Goal: Navigation & Orientation: Find specific page/section

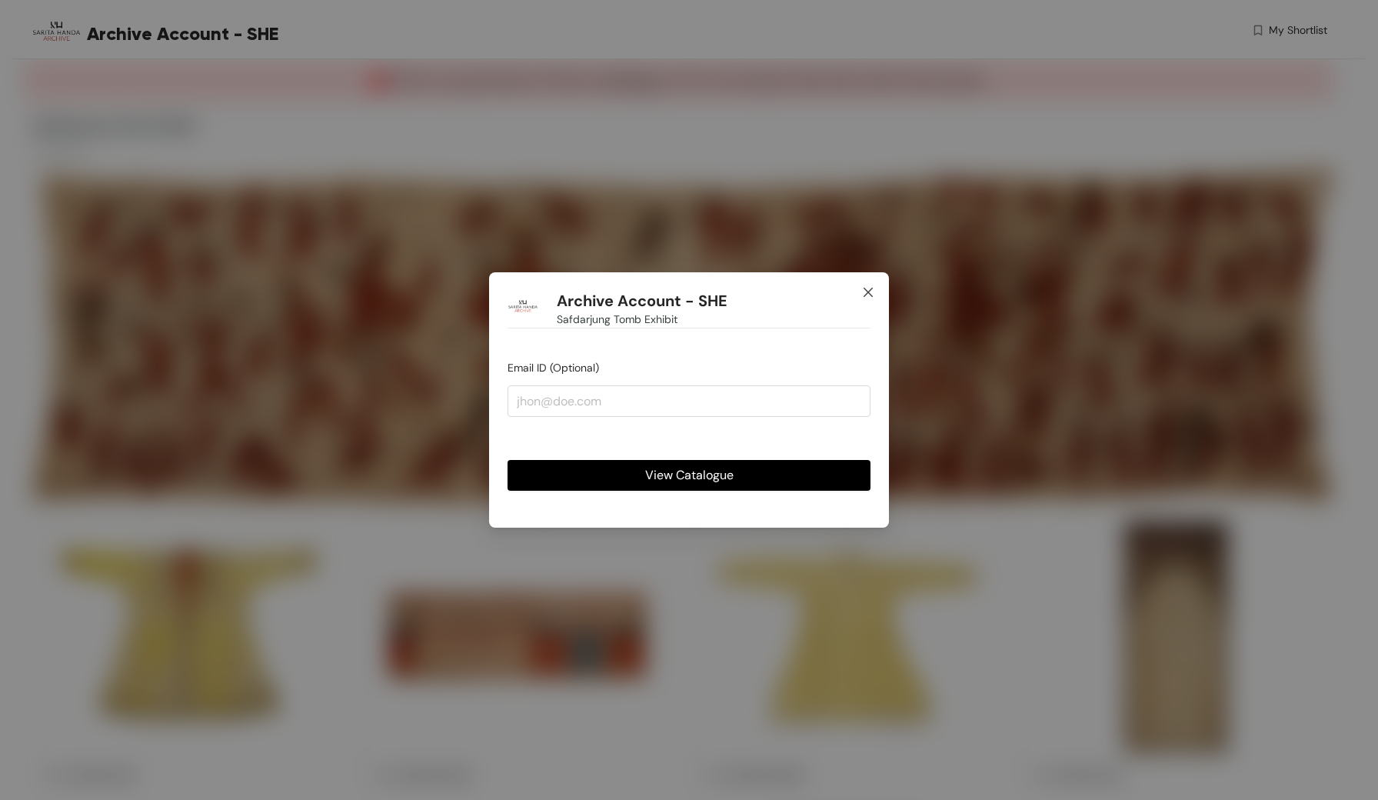
click at [871, 290] on icon "close" at bounding box center [868, 292] width 12 height 12
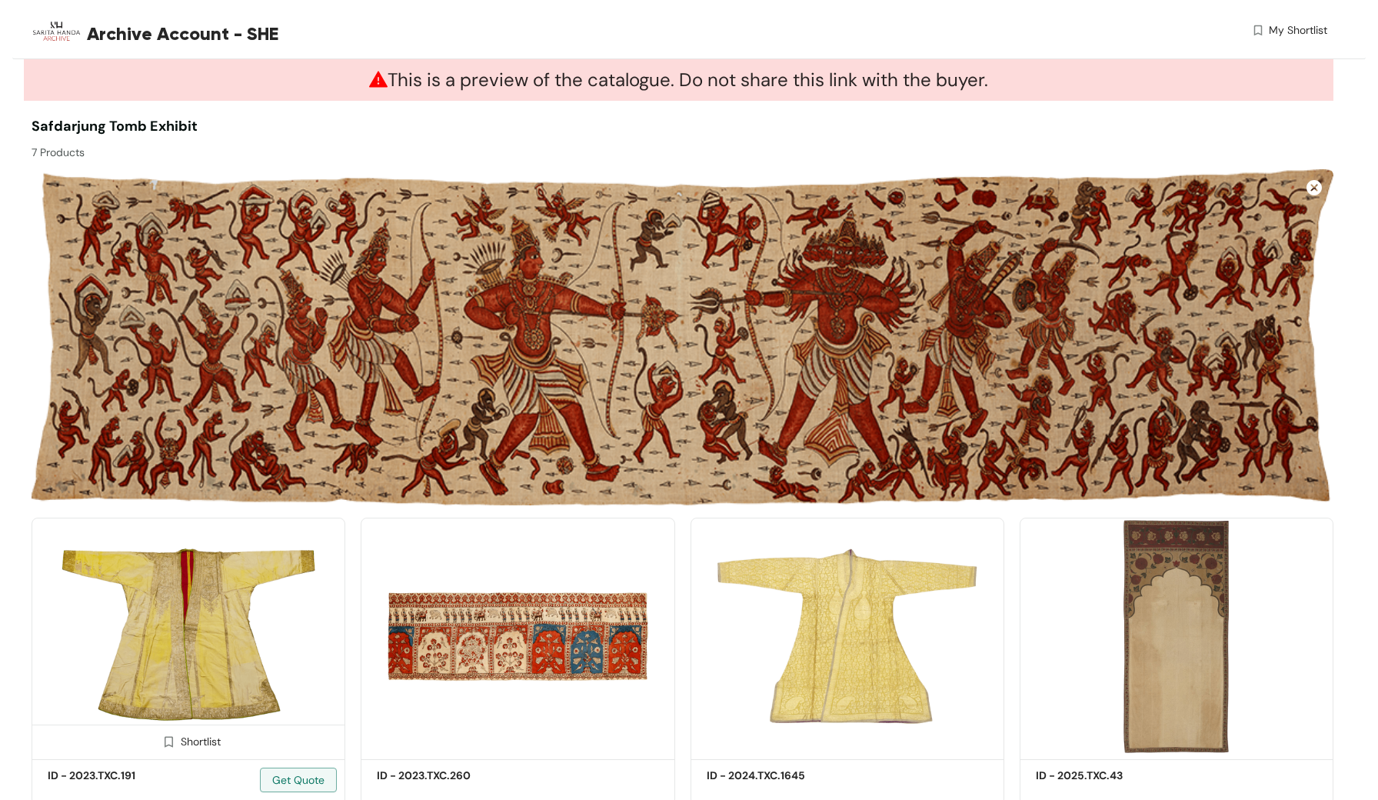
click at [289, 589] on img at bounding box center [189, 635] width 314 height 237
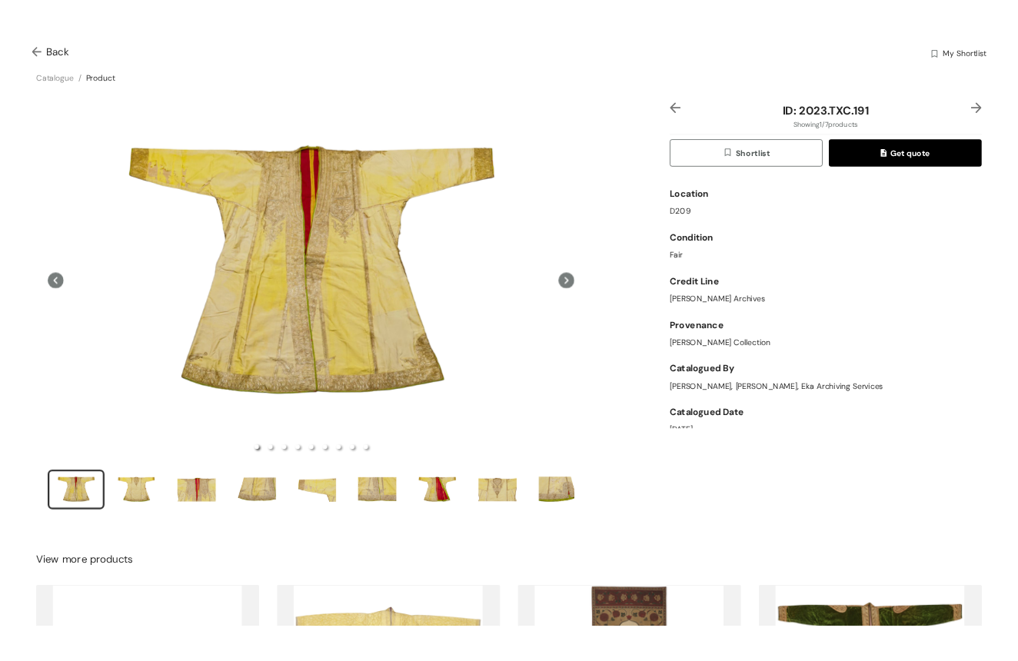
scroll to position [16, 0]
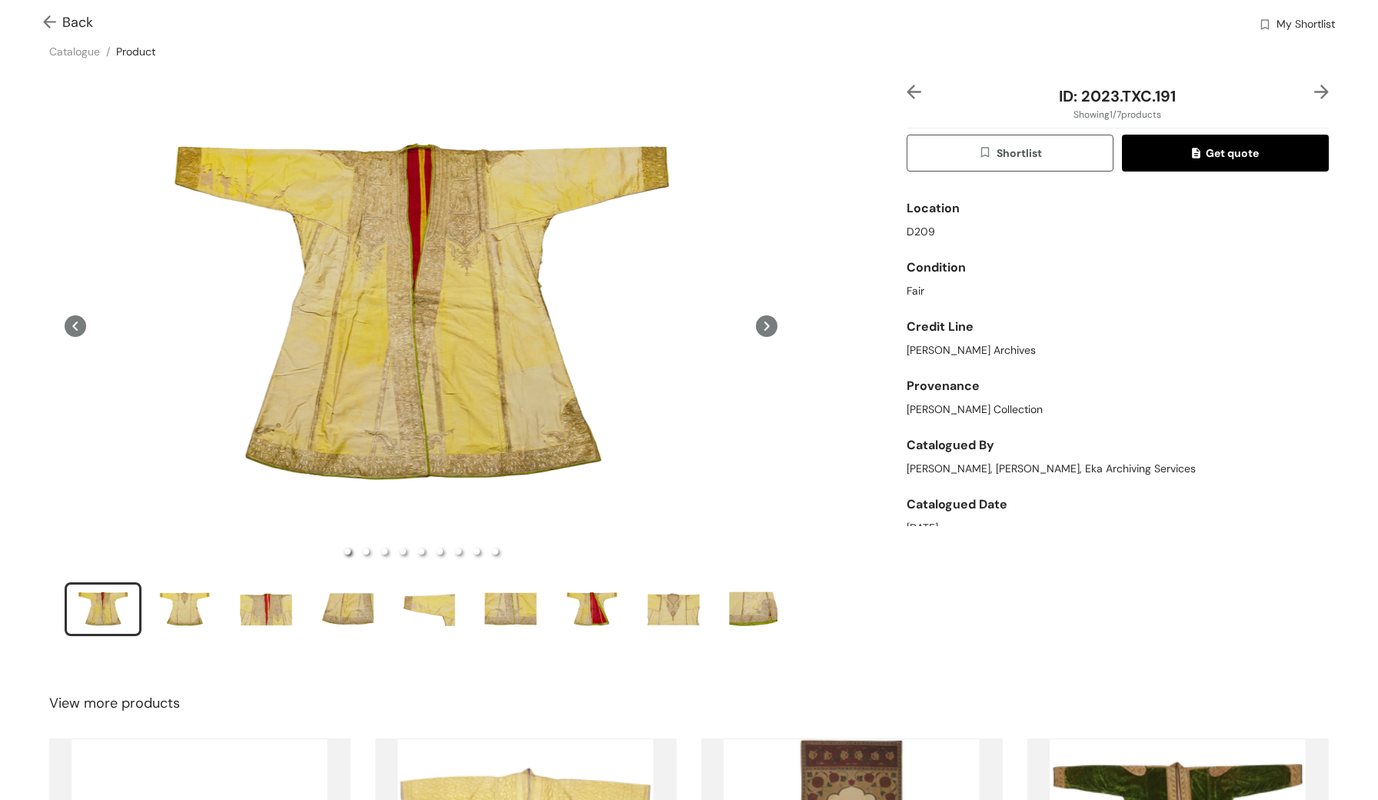
click at [42, 21] on div "Back My Shortlist" at bounding box center [689, 23] width 1378 height 46
click at [53, 24] on img at bounding box center [52, 23] width 19 height 16
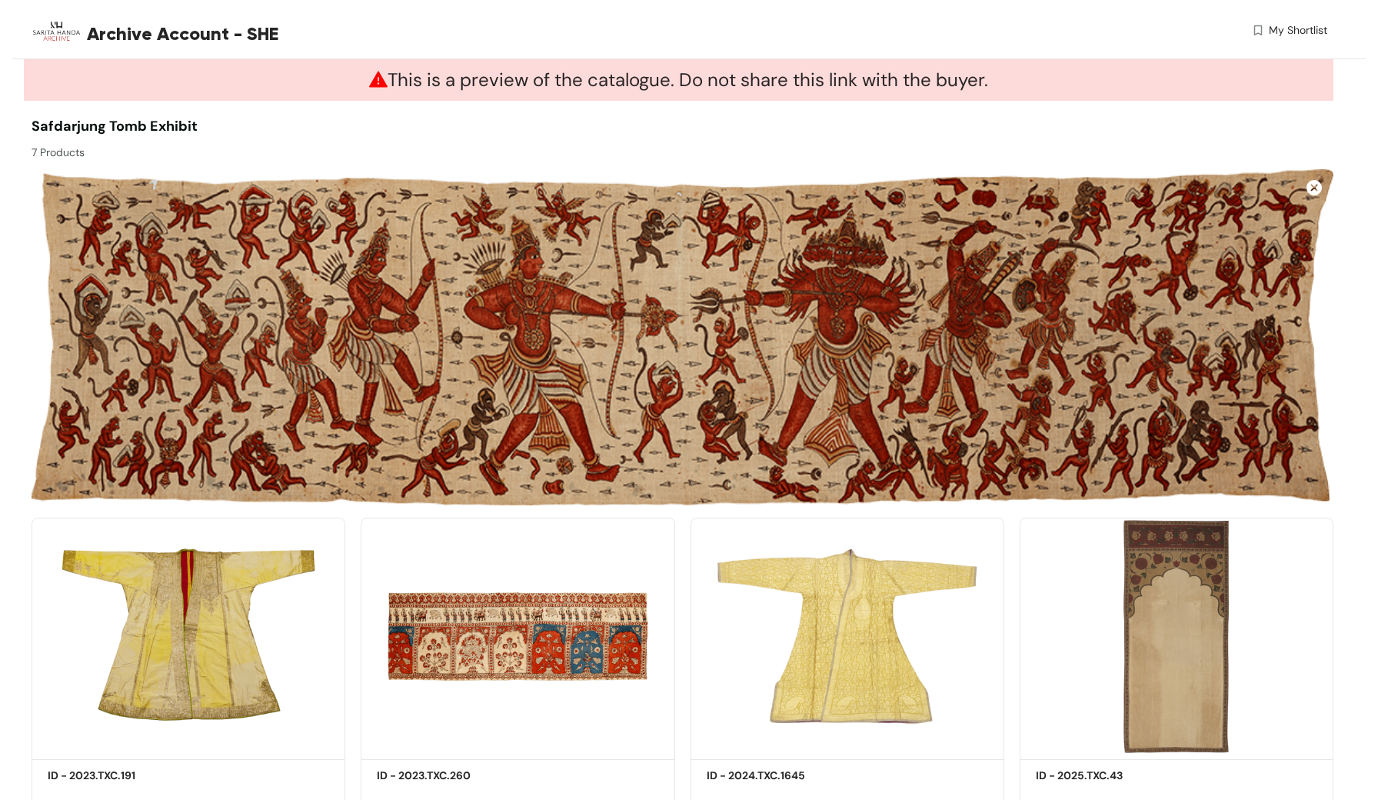
click at [395, 149] on div "7 Products" at bounding box center [357, 149] width 651 height 24
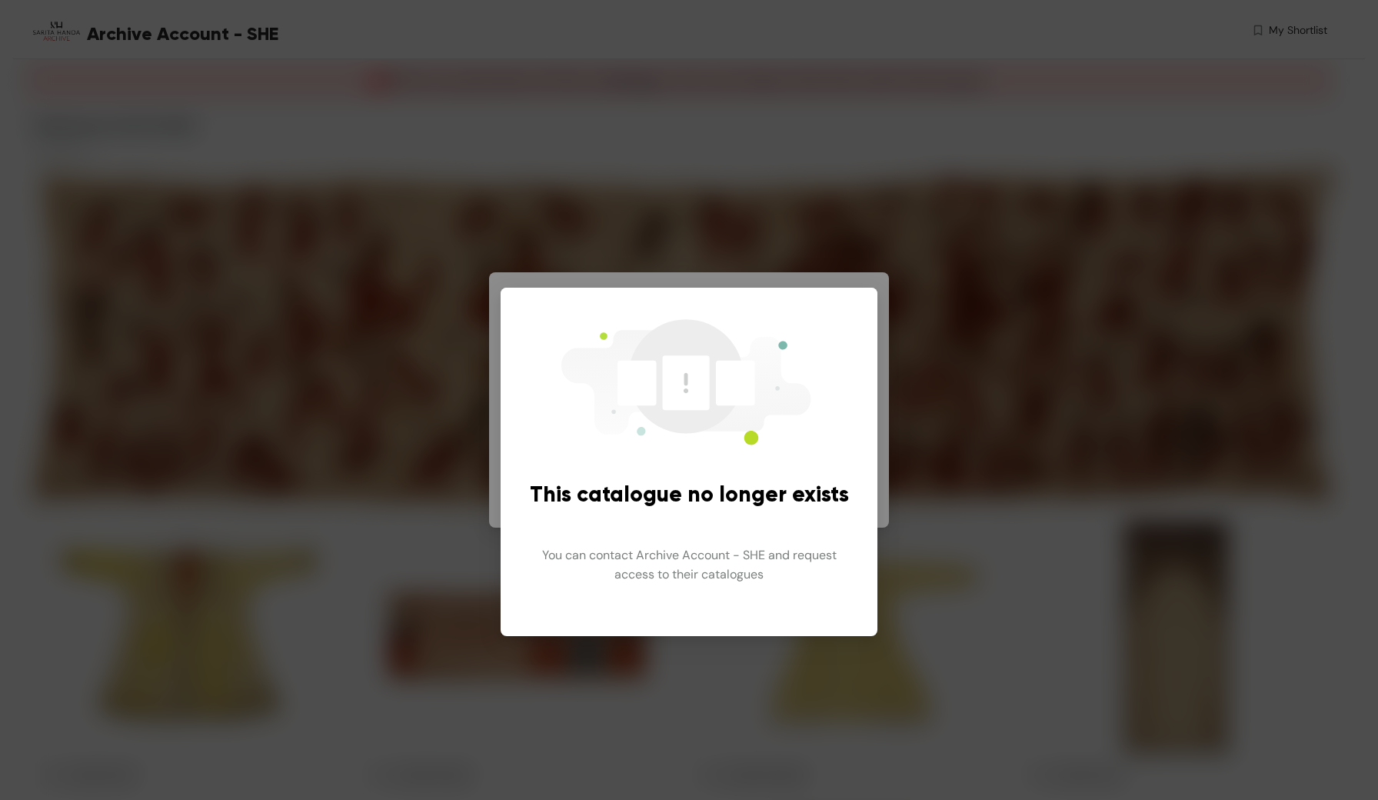
click at [819, 375] on img at bounding box center [681, 381] width 277 height 142
click at [946, 517] on div "This catalogue no longer exists You can contact Archive Account - SHE and reque…" at bounding box center [689, 400] width 1378 height 800
click at [207, 138] on div "This catalogue no longer exists You can contact Archive Account - SHE and reque…" at bounding box center [689, 400] width 1378 height 800
click at [129, 14] on div "This catalogue no longer exists You can contact Archive Account - SHE and reque…" at bounding box center [689, 400] width 1378 height 800
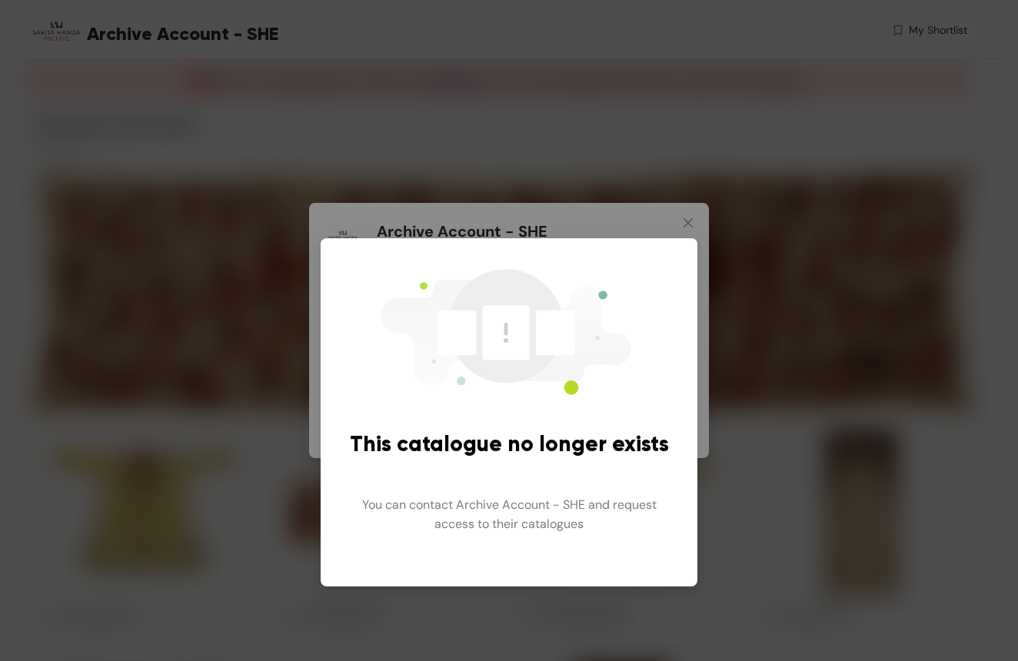
click at [753, 341] on div "This catalogue no longer exists You can contact Archive Account - SHE and reque…" at bounding box center [509, 330] width 1018 height 661
click at [689, 229] on div "This catalogue no longer exists You can contact Archive Account - SHE and reque…" at bounding box center [509, 330] width 1018 height 661
